Goal: Communication & Community: Answer question/provide support

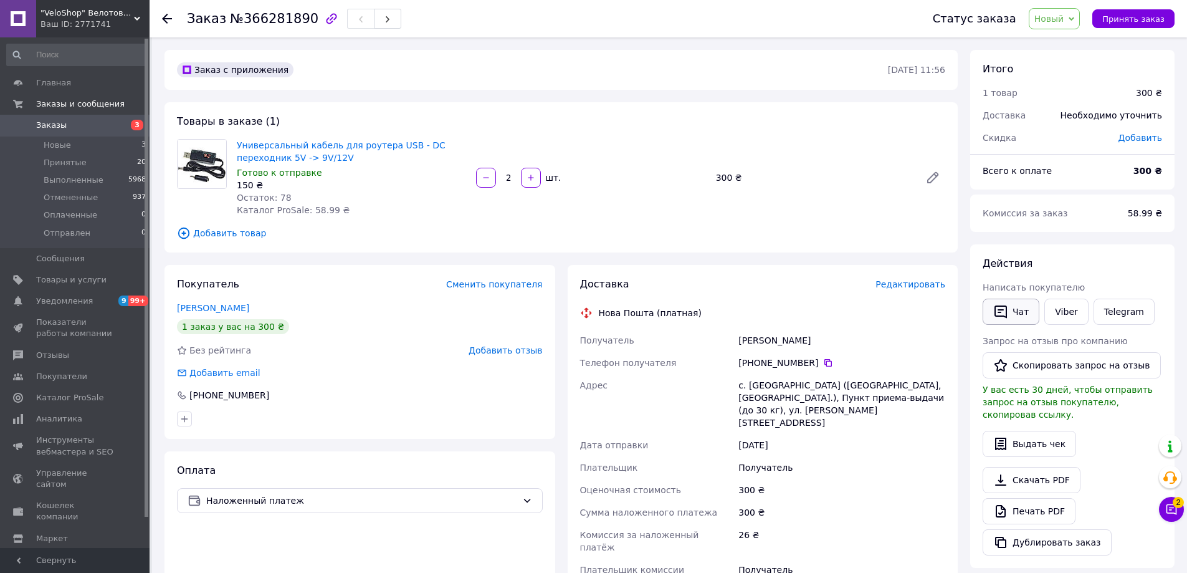
click at [1017, 312] on button "Чат" at bounding box center [1011, 311] width 57 height 26
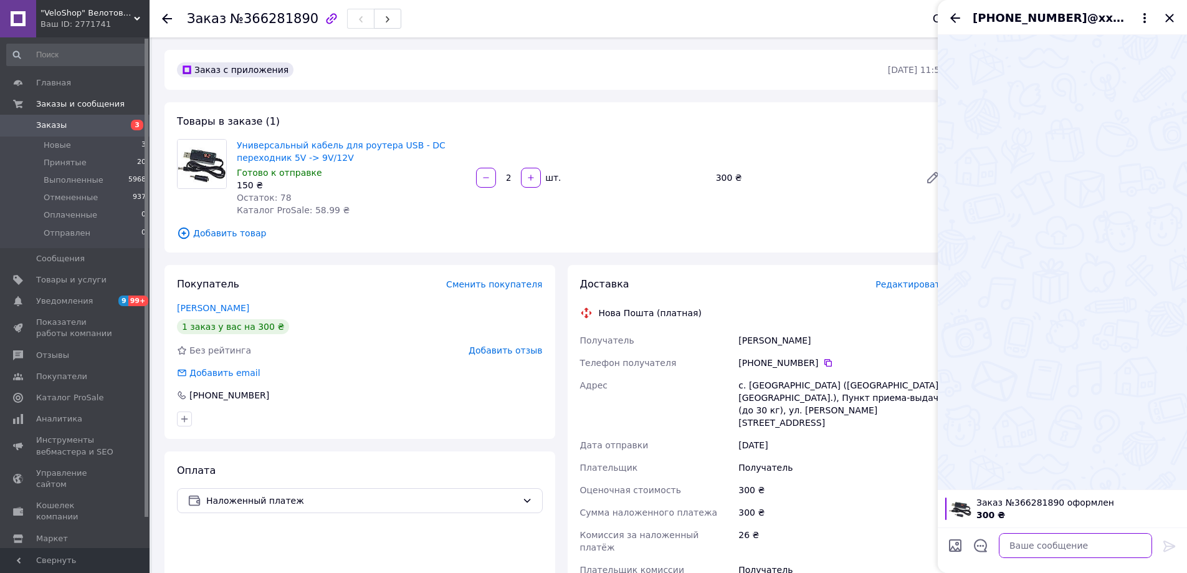
click at [1035, 550] on textarea at bounding box center [1075, 545] width 153 height 25
type textarea "[PERSON_NAME]. Кабель сьогодні відправлю"
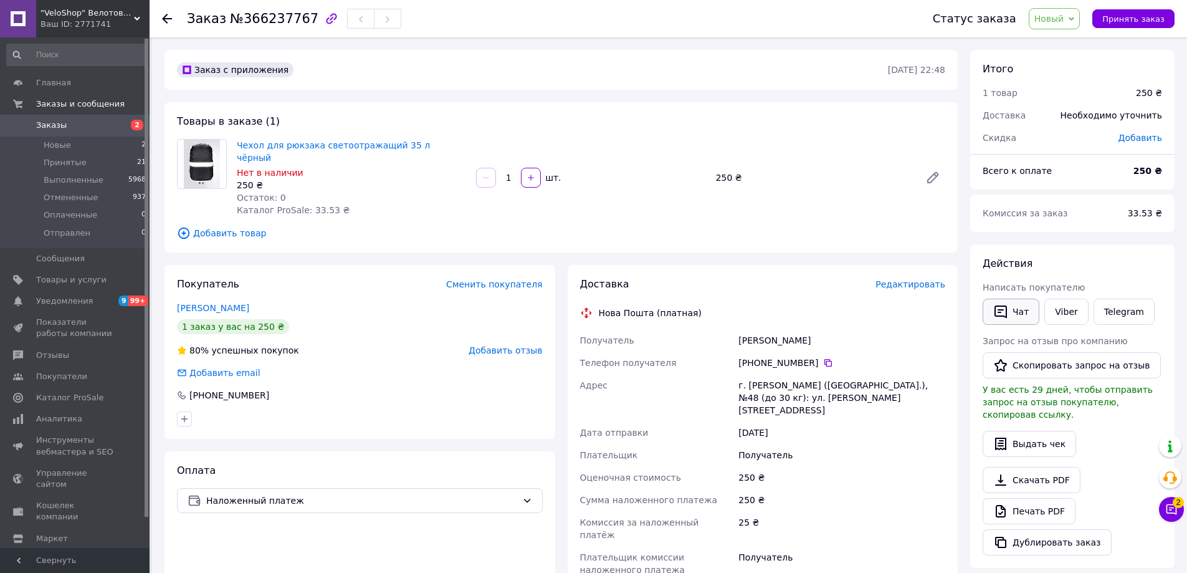
click at [1018, 301] on button "Чат" at bounding box center [1011, 311] width 57 height 26
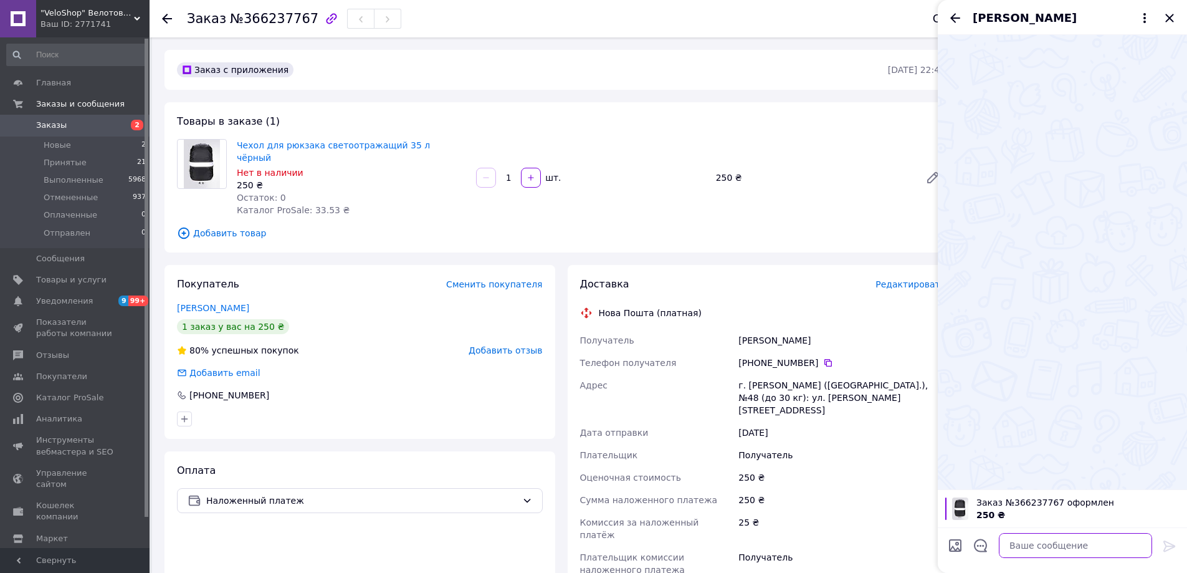
click at [1065, 544] on textarea at bounding box center [1075, 545] width 153 height 25
type textarea "Ы"
type textarea "S"
type textarea "Іване вітаю. чохол на рюкзак сьогодні відправлю"
